Goal: Browse casually

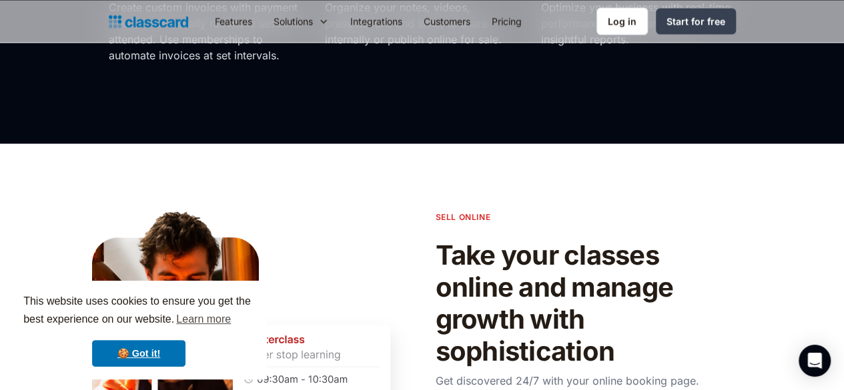
scroll to position [1267, 0]
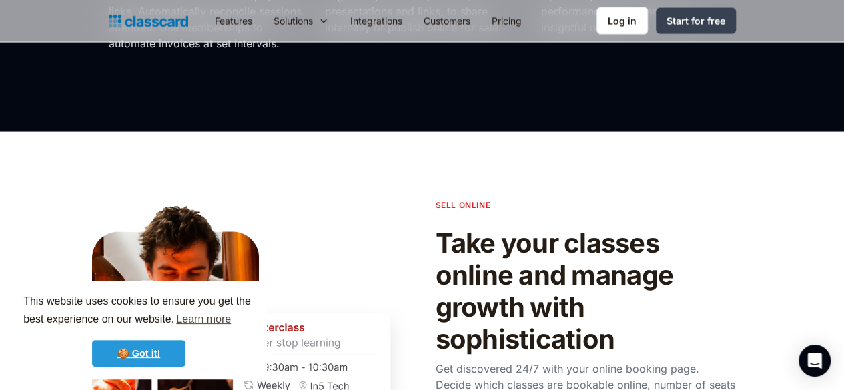
drag, startPoint x: 163, startPoint y: 354, endPoint x: 212, endPoint y: 337, distance: 51.5
click at [163, 354] on link "🍪 Got it!" at bounding box center [138, 353] width 93 height 27
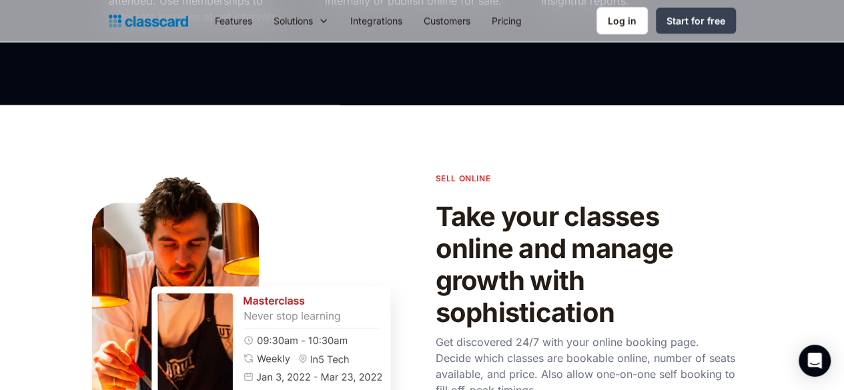
scroll to position [0, 0]
